Goal: Book appointment/travel/reservation

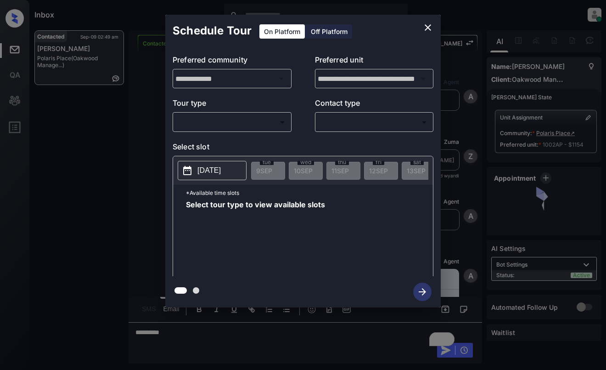
scroll to position [3383, 0]
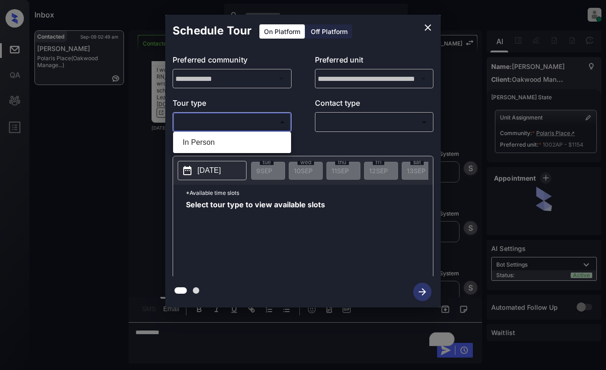
click at [230, 122] on body "Inbox Dominic Ceralde Online Set yourself offline Set yourself on break Profile…" at bounding box center [303, 185] width 606 height 370
click at [231, 140] on li "In Person" at bounding box center [231, 142] width 113 height 17
type input "********"
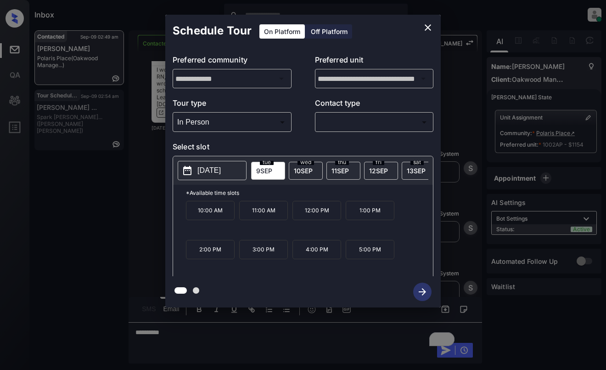
click at [305, 168] on span "10 SEP" at bounding box center [303, 171] width 19 height 8
click at [218, 163] on button "2025-09-10" at bounding box center [212, 170] width 69 height 19
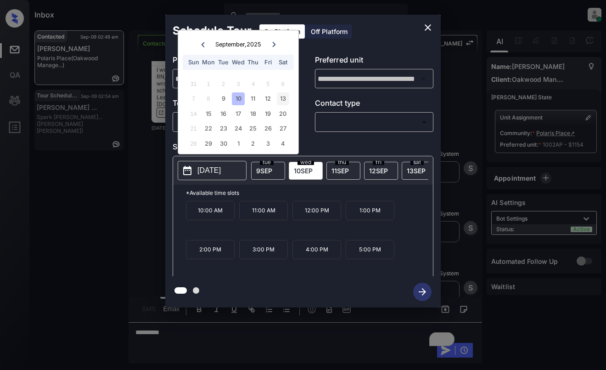
click at [283, 101] on div "13" at bounding box center [283, 98] width 12 height 12
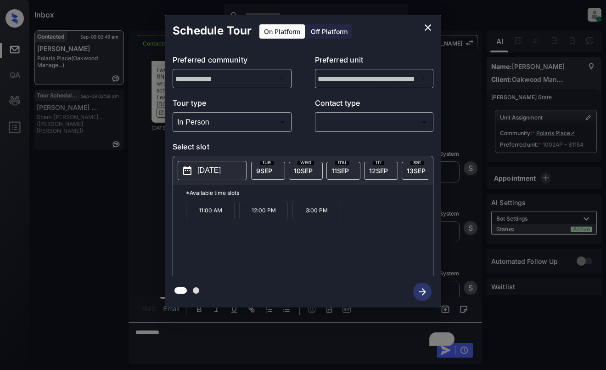
click at [118, 128] on div "**********" at bounding box center [303, 161] width 606 height 322
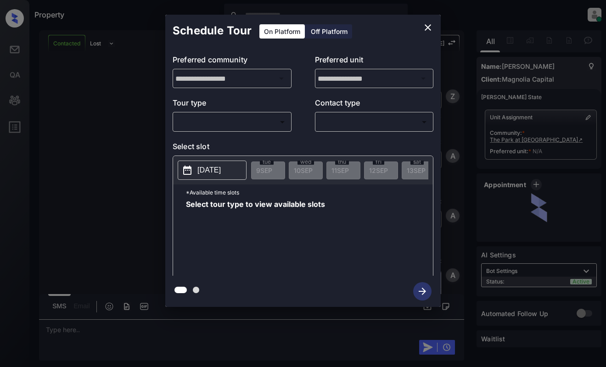
scroll to position [1889, 0]
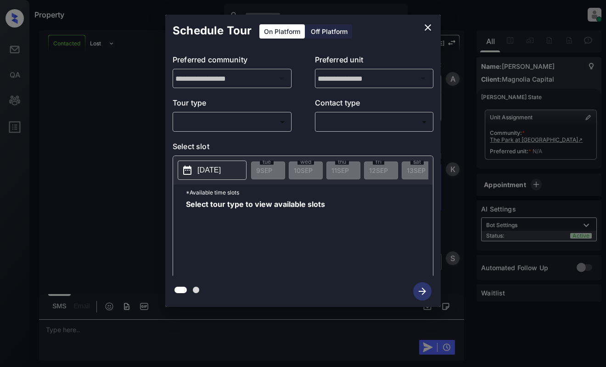
click at [263, 122] on body "Property [PERSON_NAME] Online Set yourself offline Set yourself on break Profil…" at bounding box center [303, 183] width 606 height 367
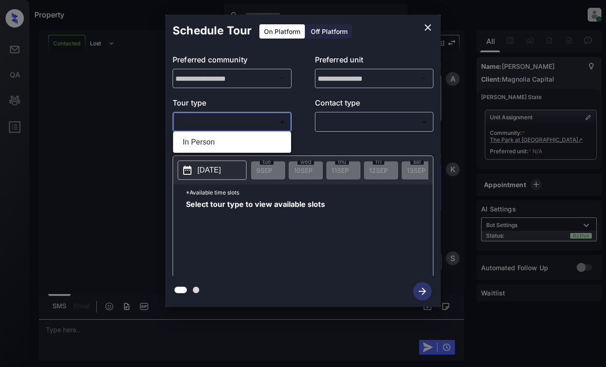
click at [429, 26] on div at bounding box center [303, 183] width 606 height 367
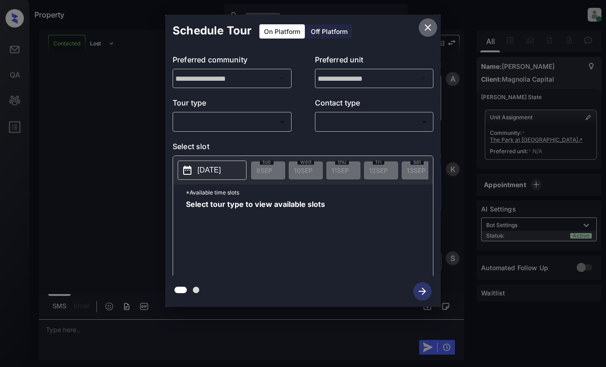
click at [427, 29] on icon "close" at bounding box center [428, 27] width 6 height 6
